Goal: Connect with others: Connect with others

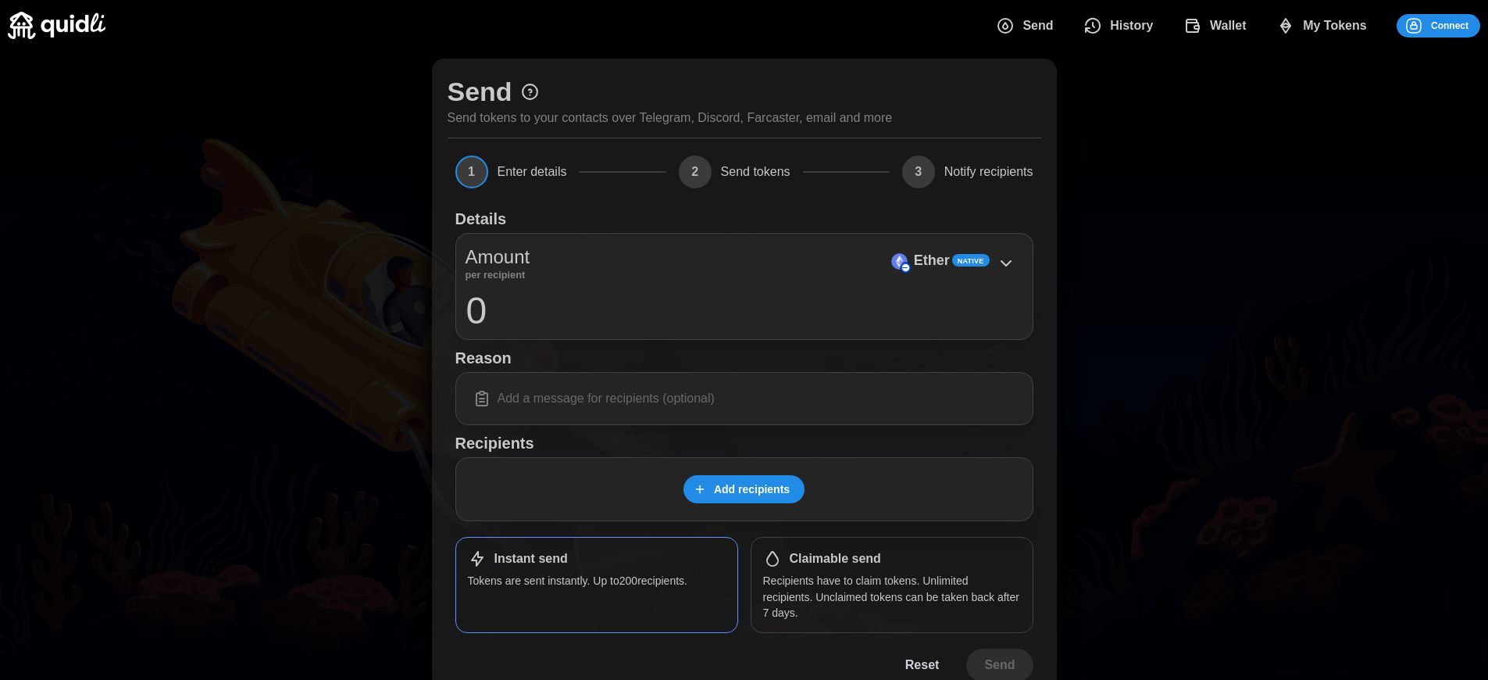
click at [1450, 25] on span "Connect" at bounding box center [1450, 26] width 38 height 22
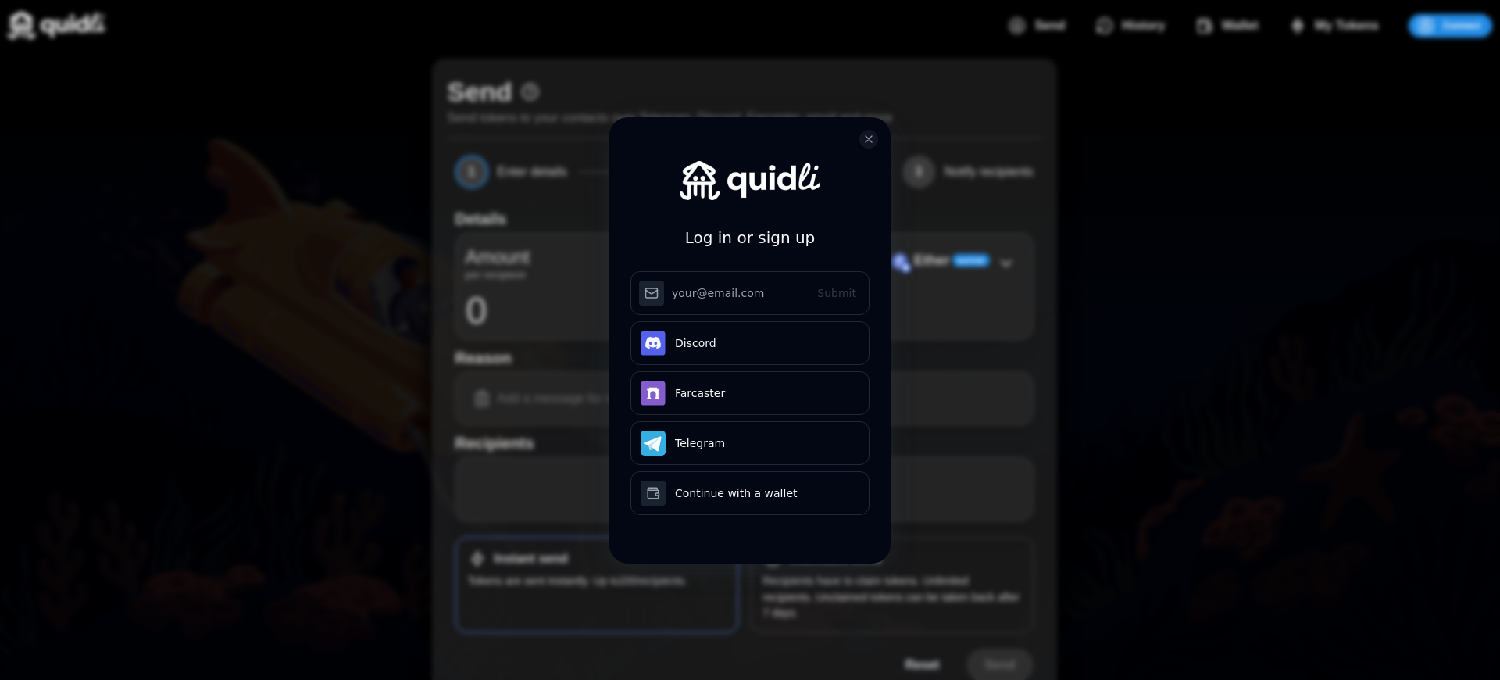
click at [1462, 25] on div "Log in or sign up Submit Continue with Email Discord Farcaster Telegram Continu…" at bounding box center [750, 340] width 1500 height 680
click at [1450, 25] on div "Log in or sign up Submit Continue with Email Discord Farcaster Telegram Continu…" at bounding box center [744, 340] width 1488 height 680
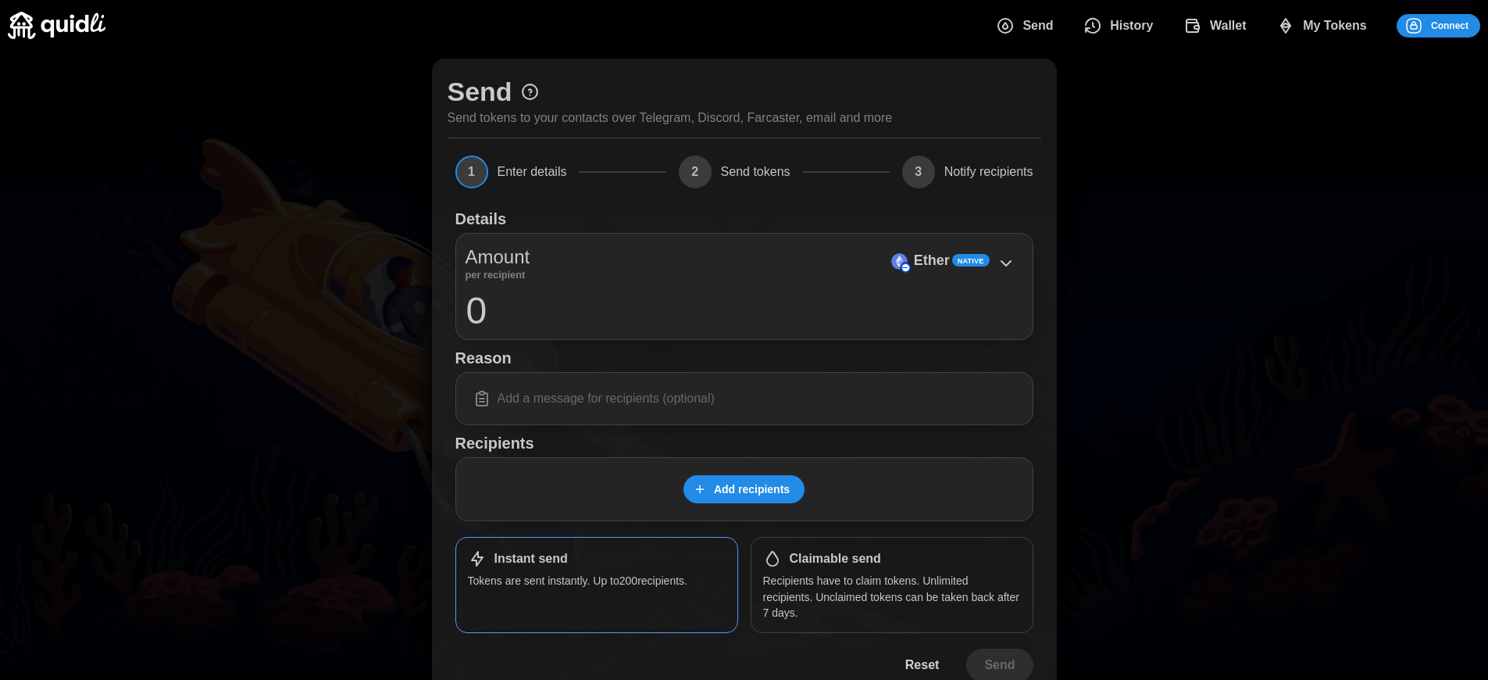
click at [1450, 25] on div "Log in or sign up Submit Continue with Email Discord Farcaster Telegram Continu…" at bounding box center [744, 340] width 1488 height 680
click at [931, 260] on p "Ether" at bounding box center [932, 260] width 36 height 23
click at [1450, 25] on span "Connect" at bounding box center [1450, 26] width 38 height 22
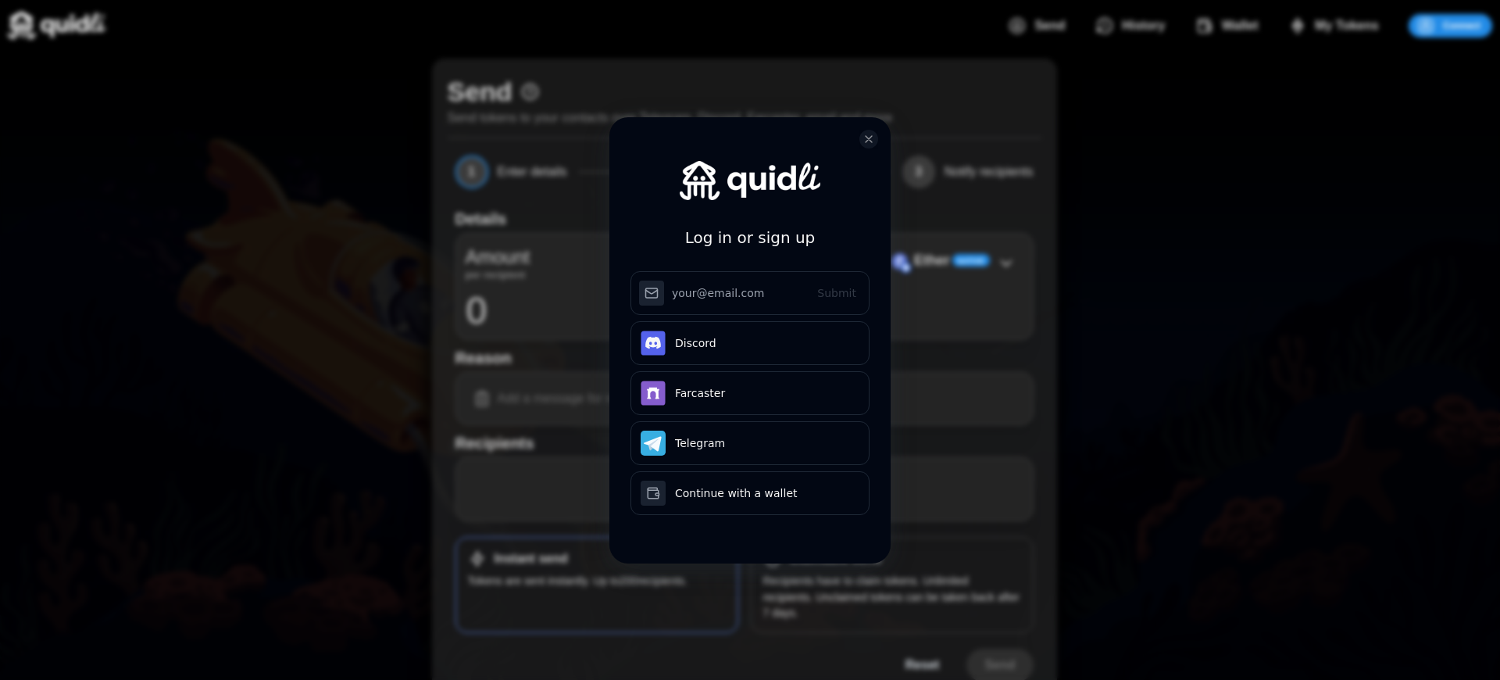
click at [1462, 25] on div "Log in or sign up Submit Continue with Email Discord Farcaster Telegram Continu…" at bounding box center [750, 340] width 1500 height 680
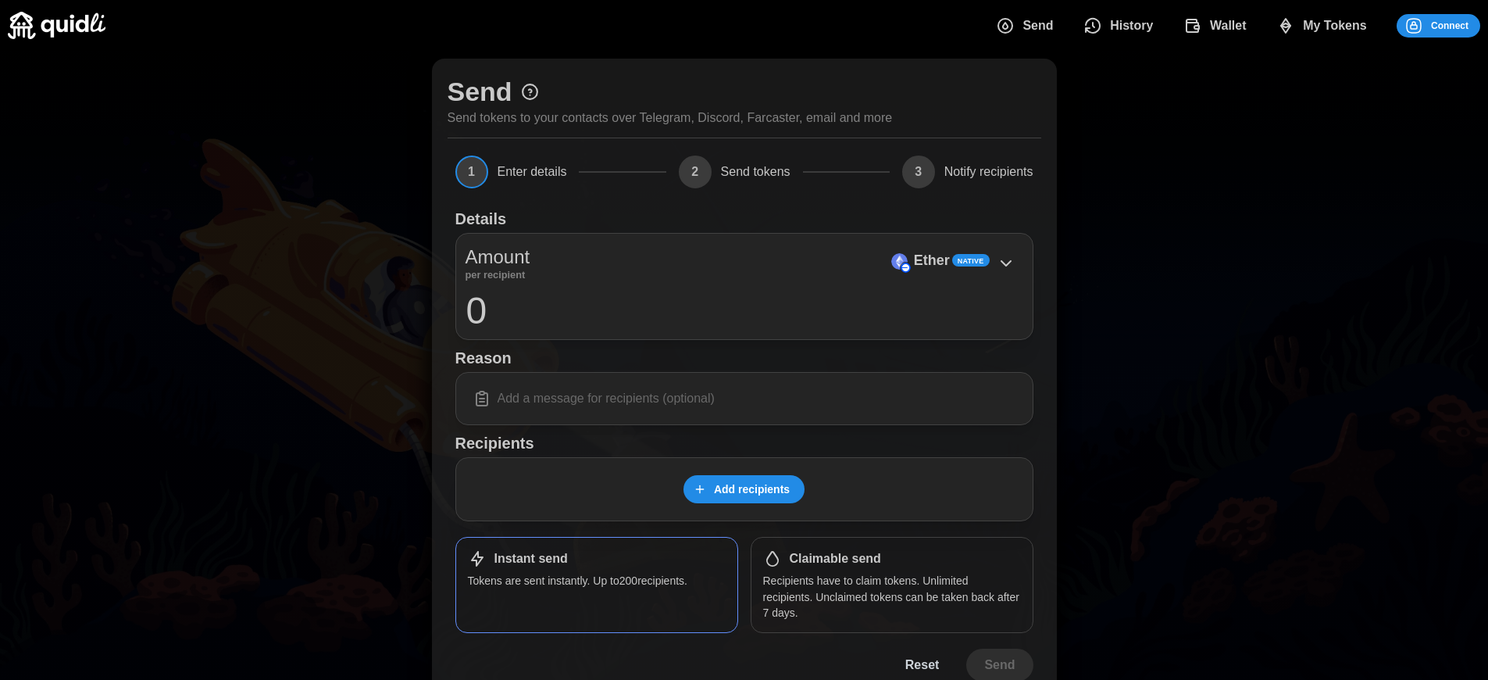
click at [1450, 25] on span "Connect" at bounding box center [1450, 26] width 38 height 22
click at [835, 559] on h1 "Claimable send" at bounding box center [835, 559] width 91 height 16
click at [1450, 25] on span "Connect" at bounding box center [1450, 26] width 38 height 22
click at [1462, 25] on div "Log in or sign up Submit Continue with Email Discord Farcaster Telegram Continu…" at bounding box center [744, 340] width 1488 height 680
click at [1450, 25] on span "Connect" at bounding box center [1450, 26] width 38 height 22
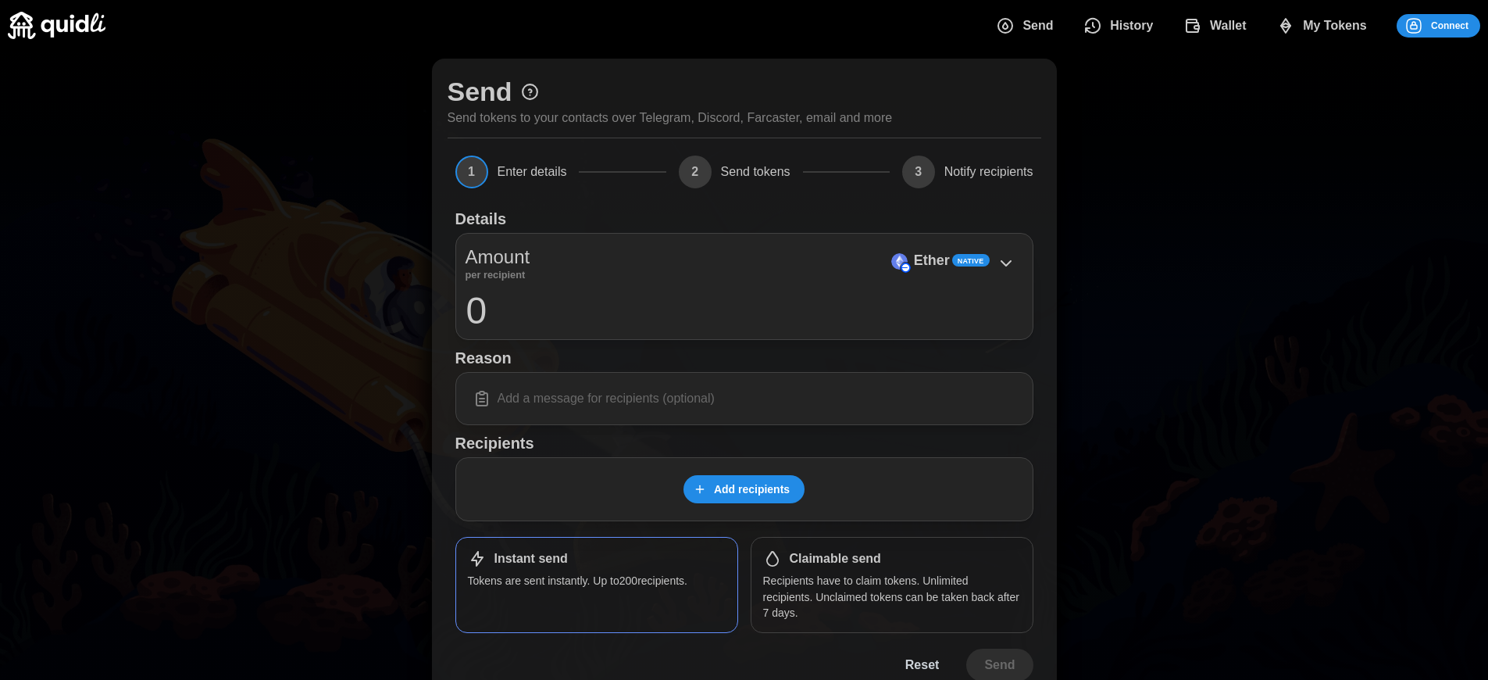
click at [1450, 25] on span "Connect" at bounding box center [1450, 26] width 38 height 22
click at [835, 559] on h1 "Claimable send" at bounding box center [835, 559] width 91 height 16
click at [1450, 25] on span "Connect" at bounding box center [1450, 26] width 38 height 22
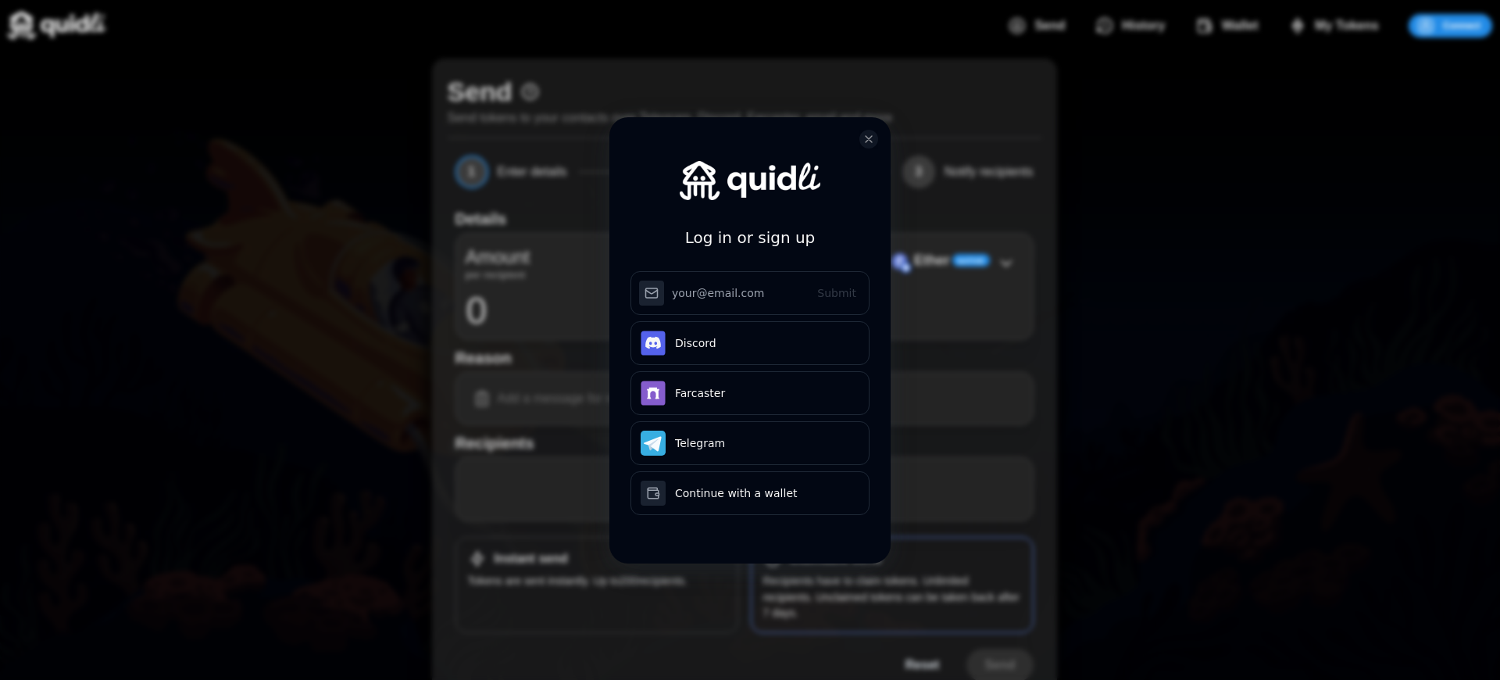
click at [835, 559] on div "Log in or sign up Submit Continue with Email Discord Farcaster Telegram Continu…" at bounding box center [749, 353] width 281 height 473
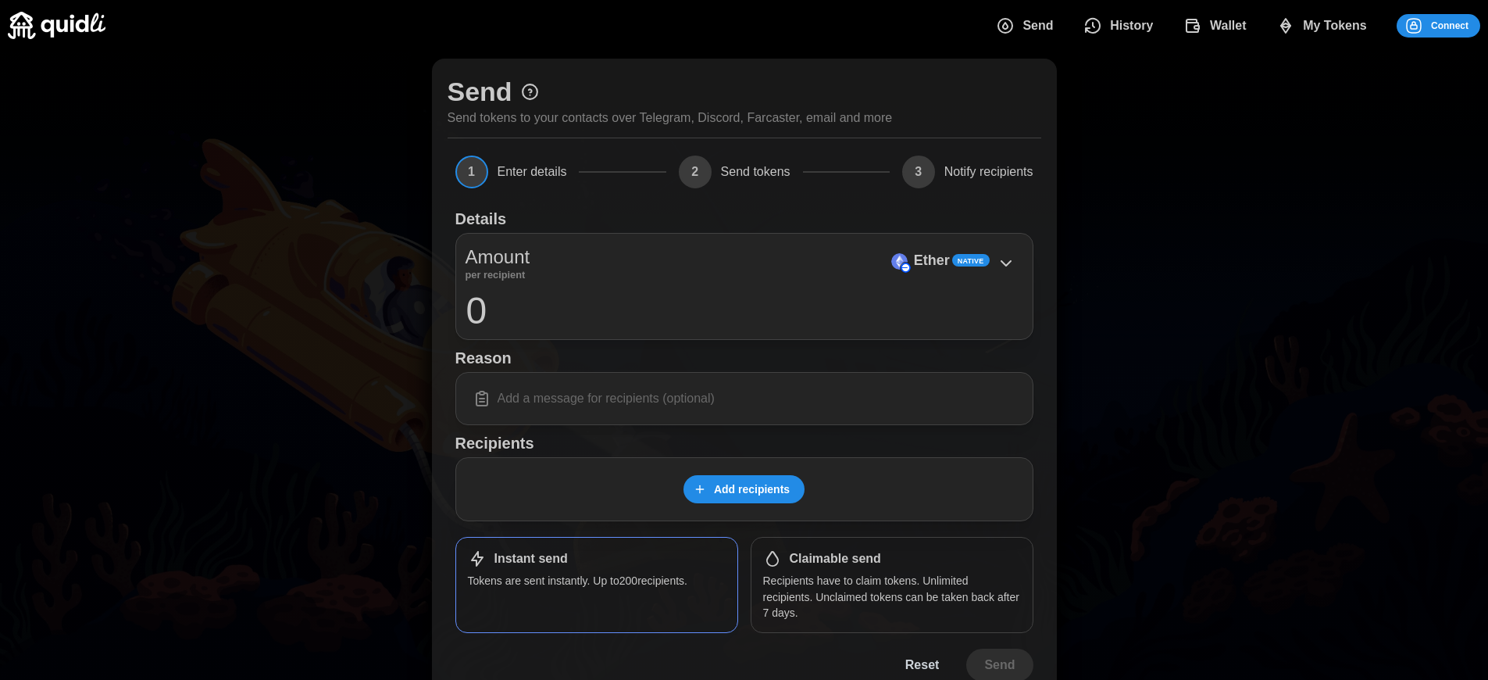
click at [931, 260] on p "Ether" at bounding box center [932, 260] width 36 height 23
click at [1450, 25] on span "Connect" at bounding box center [1450, 26] width 38 height 22
